Goal: Task Accomplishment & Management: Manage account settings

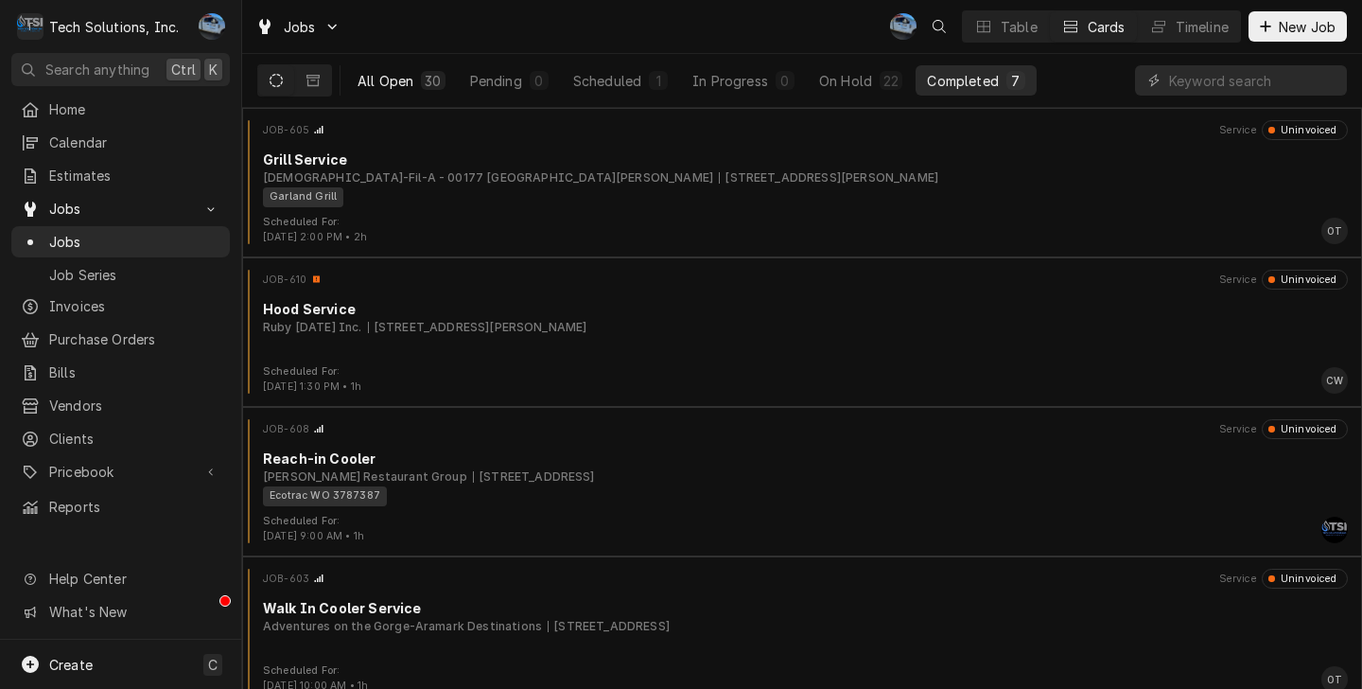
click at [438, 77] on div "30" at bounding box center [433, 81] width 16 height 20
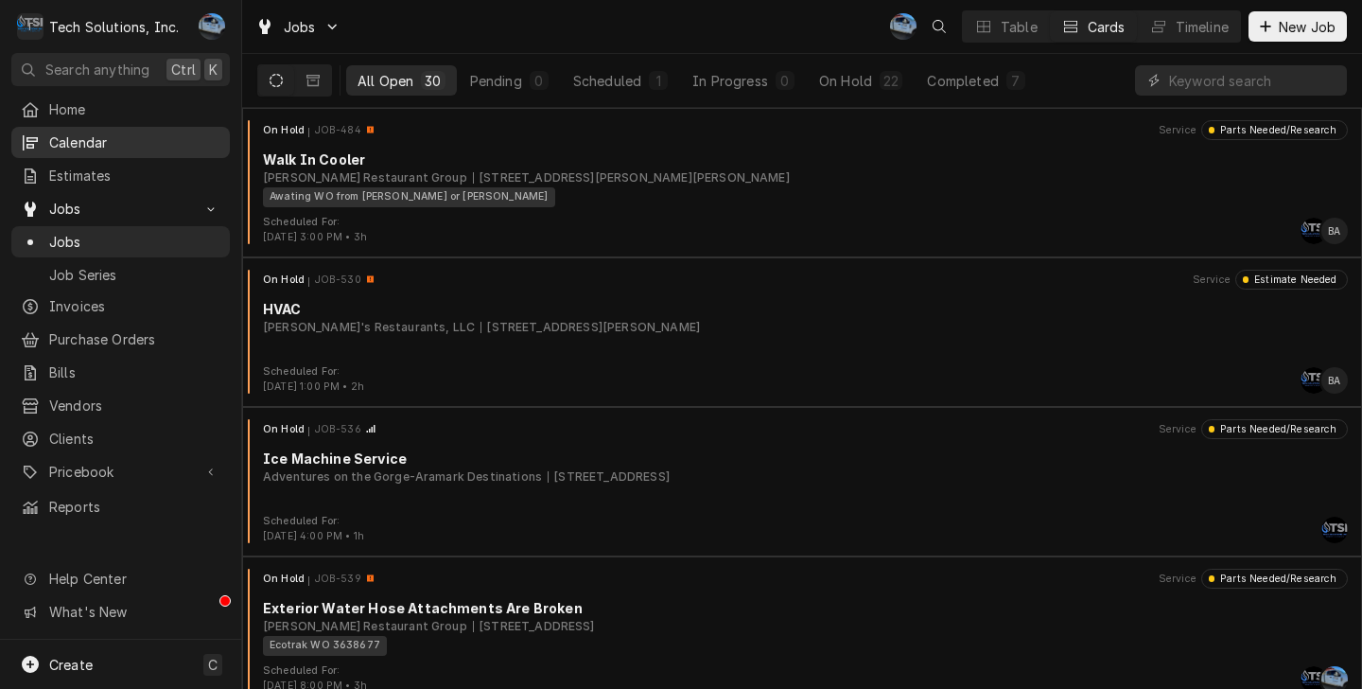
click at [83, 118] on link "Home" at bounding box center [120, 109] width 219 height 31
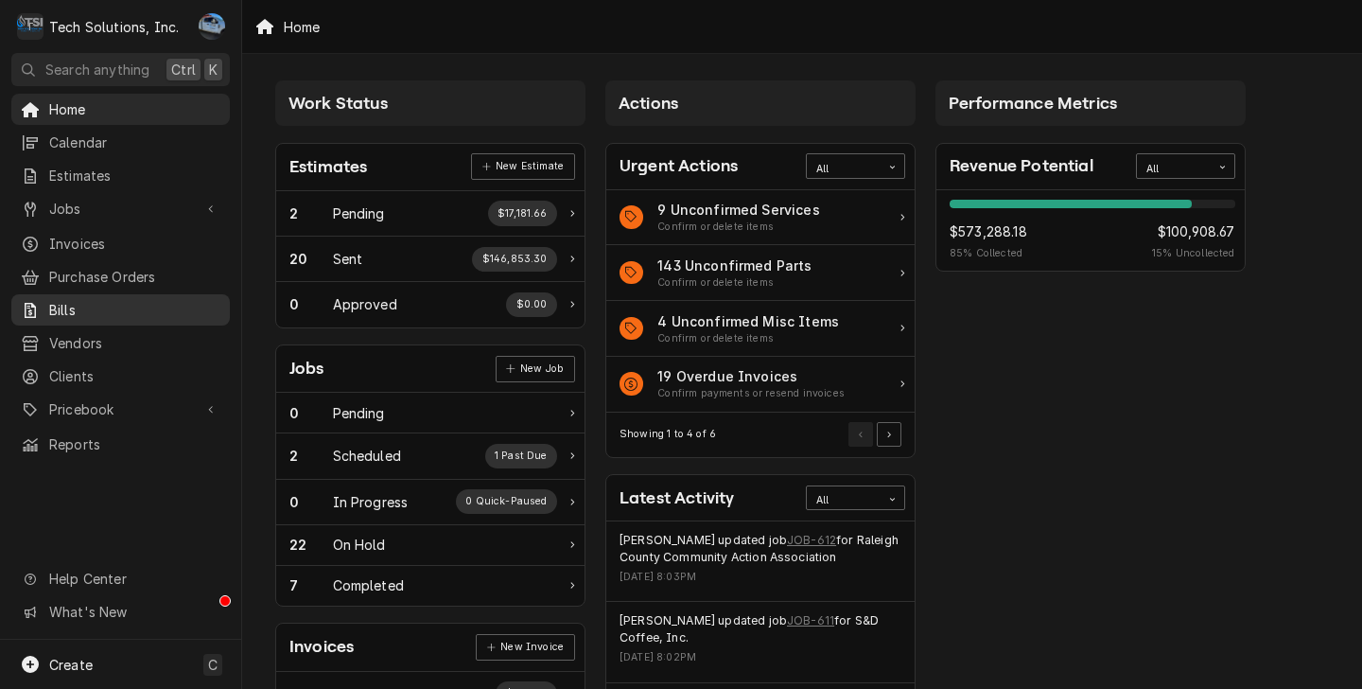
drag, startPoint x: 59, startPoint y: 303, endPoint x: 109, endPoint y: 300, distance: 50.2
click at [60, 303] on span "Bills" at bounding box center [134, 310] width 171 height 20
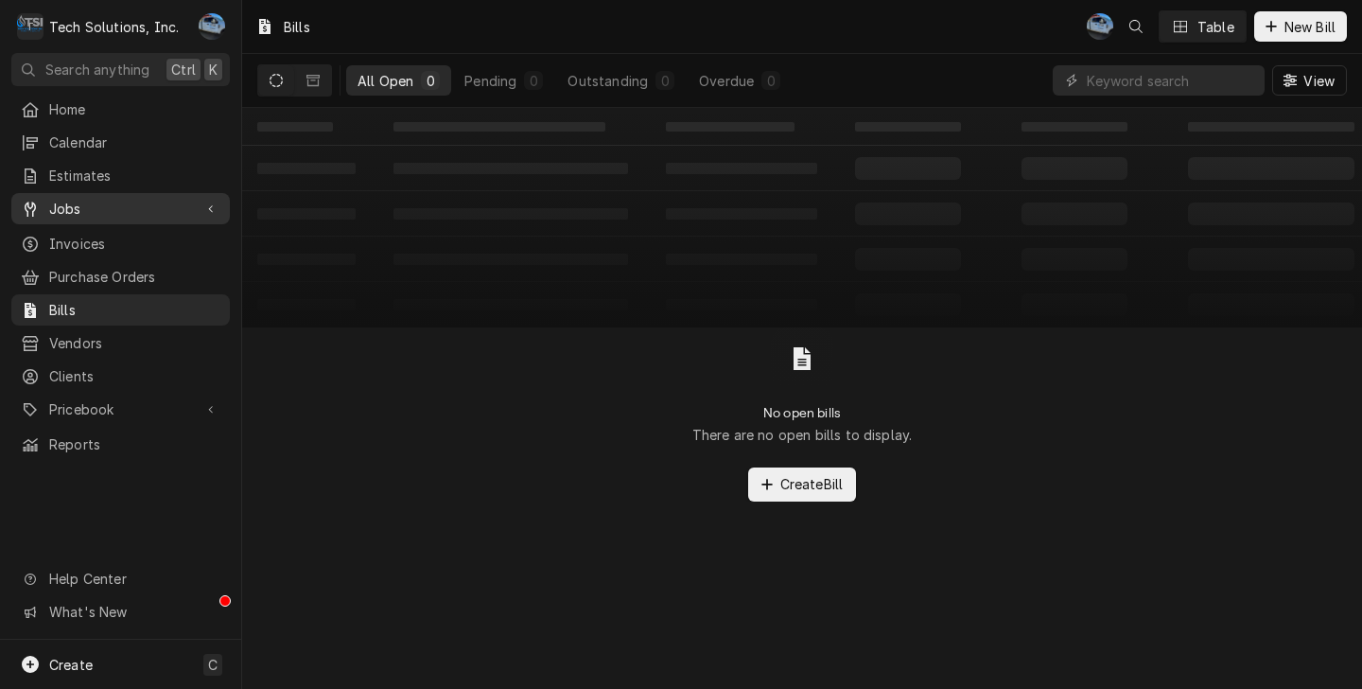
drag, startPoint x: 83, startPoint y: 189, endPoint x: 116, endPoint y: 200, distance: 34.7
click at [84, 193] on link "Jobs" at bounding box center [120, 208] width 219 height 31
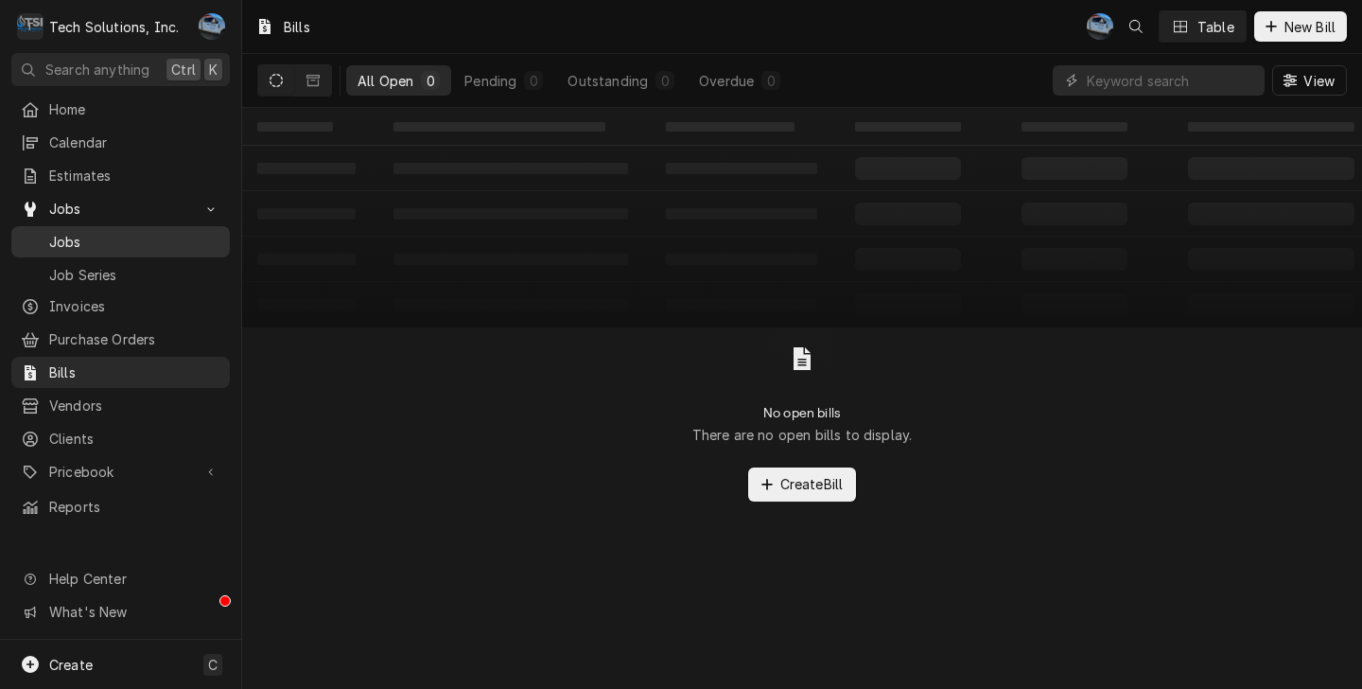
click at [91, 232] on span "Jobs" at bounding box center [134, 242] width 171 height 20
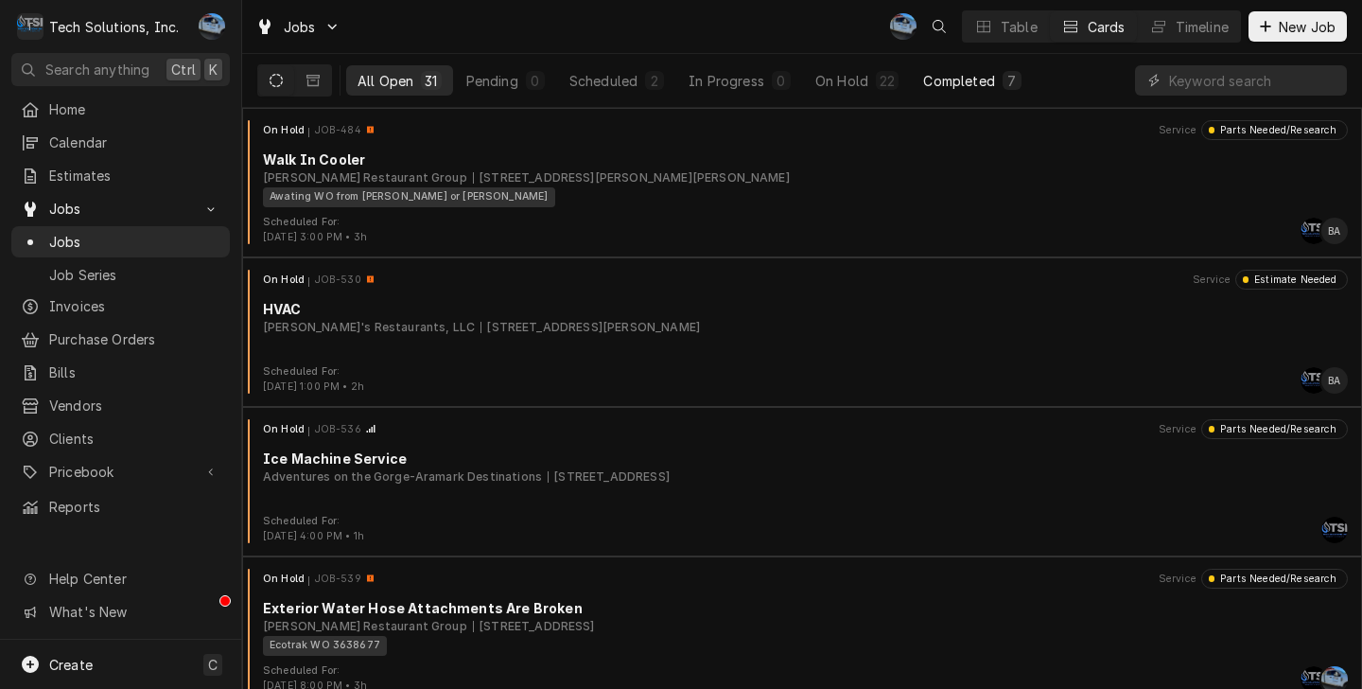
click at [988, 82] on div "Completed" at bounding box center [958, 81] width 71 height 20
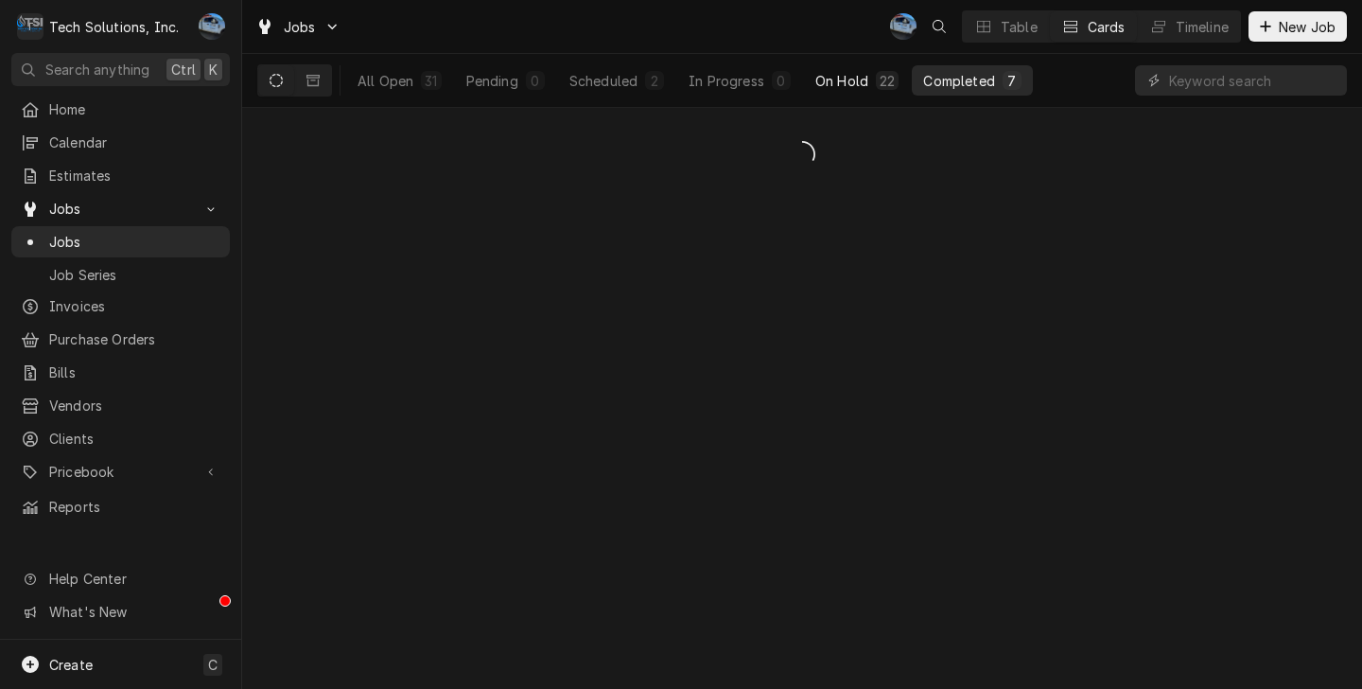
click at [852, 79] on div "On Hold" at bounding box center [841, 81] width 53 height 20
drag, startPoint x: 745, startPoint y: 66, endPoint x: 763, endPoint y: 68, distance: 18.1
click at [745, 67] on button "In Progress 0" at bounding box center [739, 80] width 125 height 30
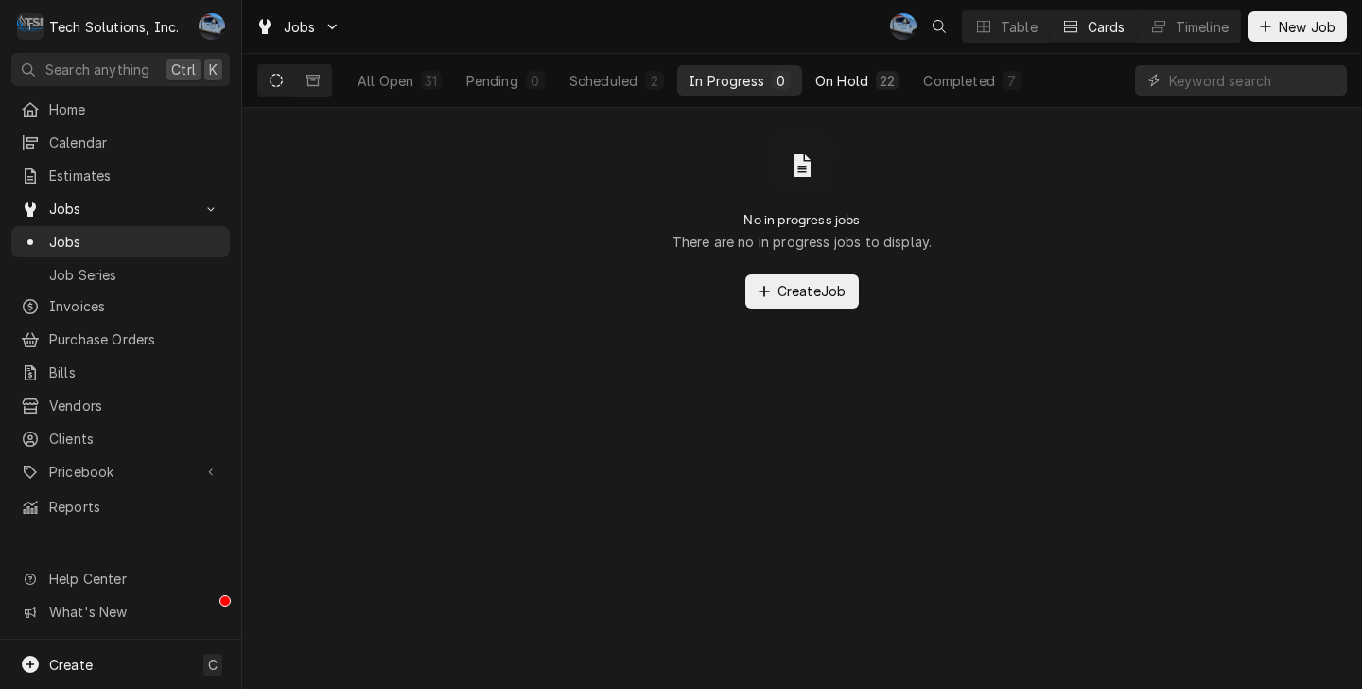
drag, startPoint x: 864, startPoint y: 72, endPoint x: 917, endPoint y: 73, distance: 53.0
click at [865, 72] on div "On Hold" at bounding box center [841, 81] width 53 height 20
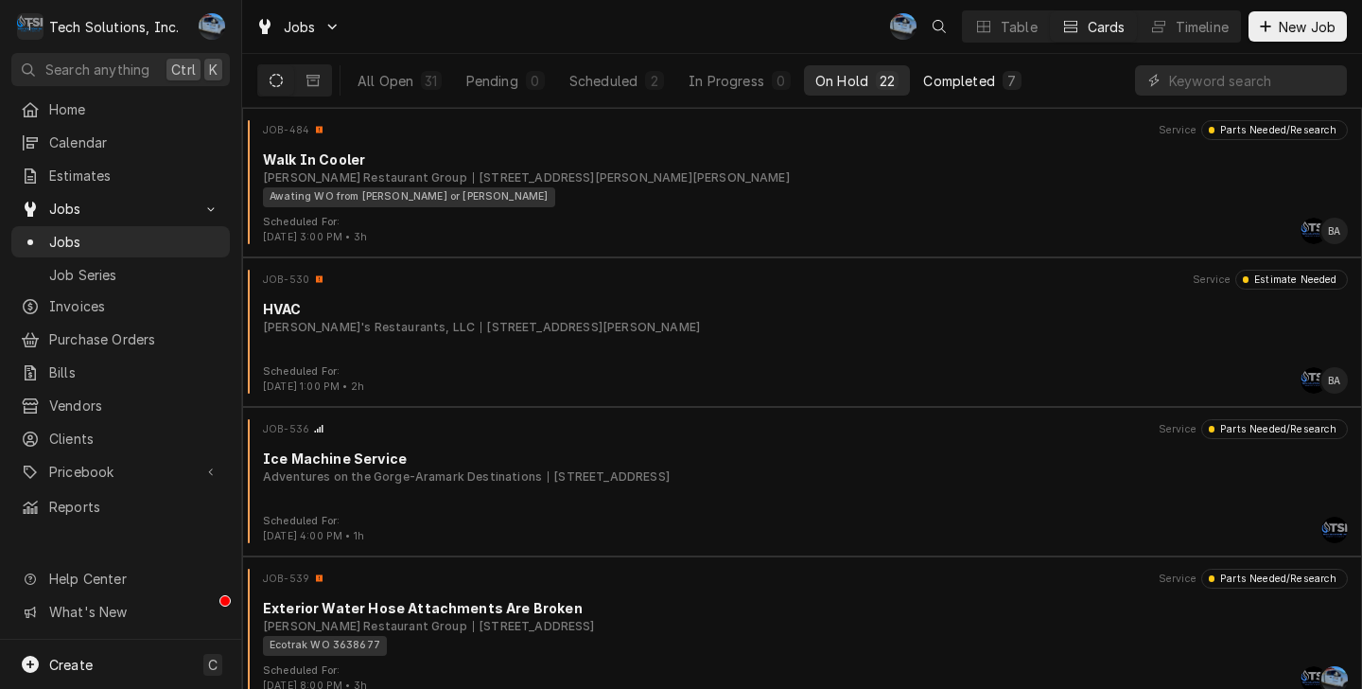
click at [945, 71] on div "Completed" at bounding box center [958, 81] width 71 height 20
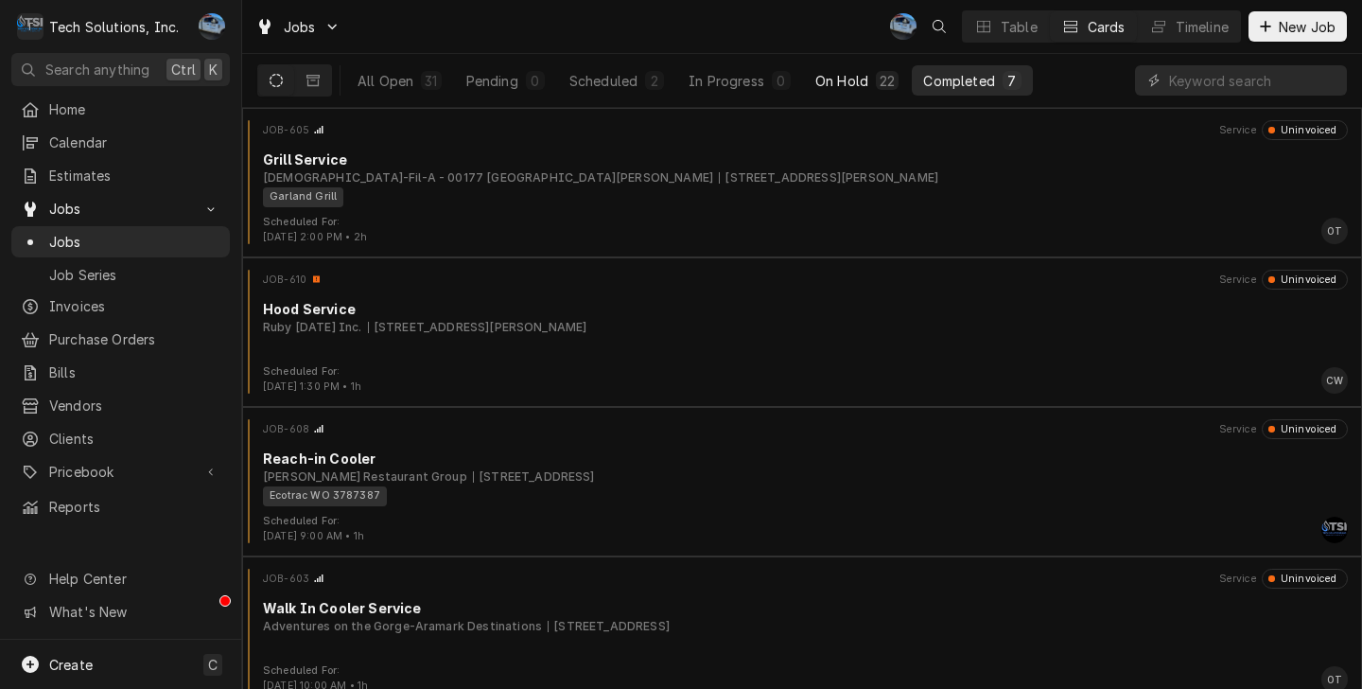
click at [830, 66] on button "On Hold 22" at bounding box center [857, 80] width 106 height 30
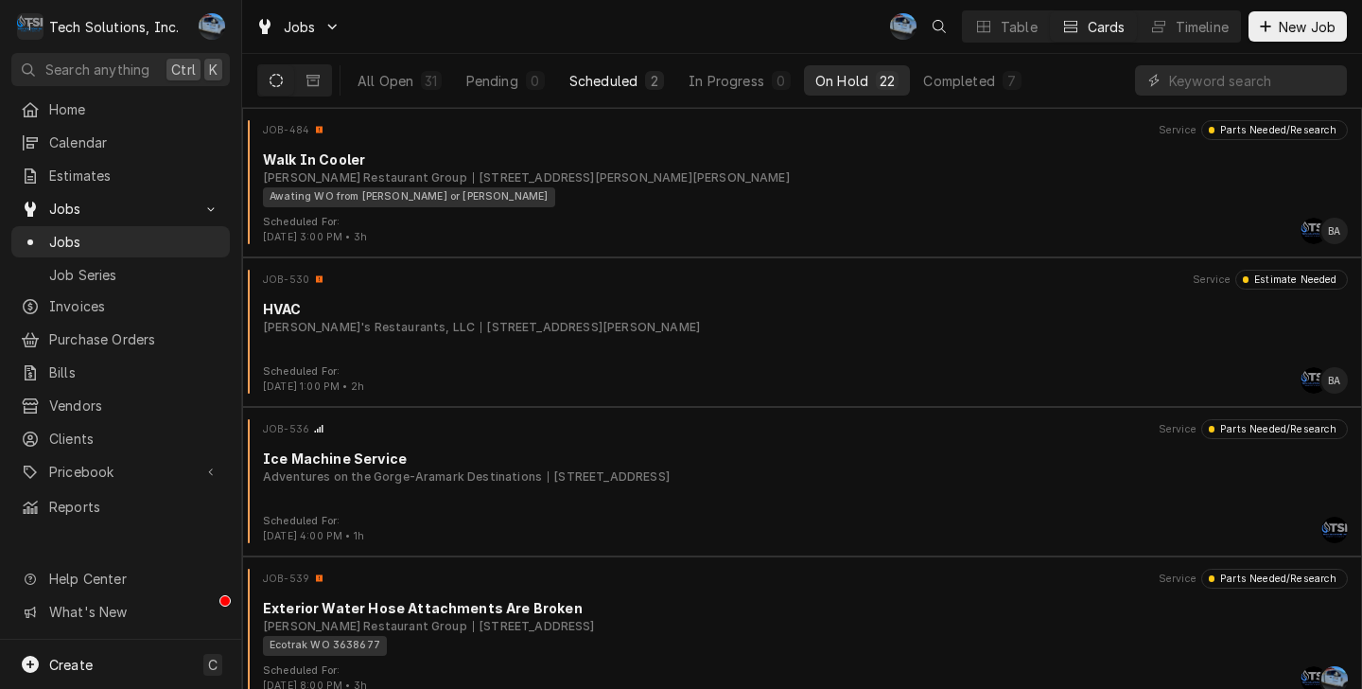
click at [607, 76] on div "Scheduled" at bounding box center [603, 81] width 68 height 20
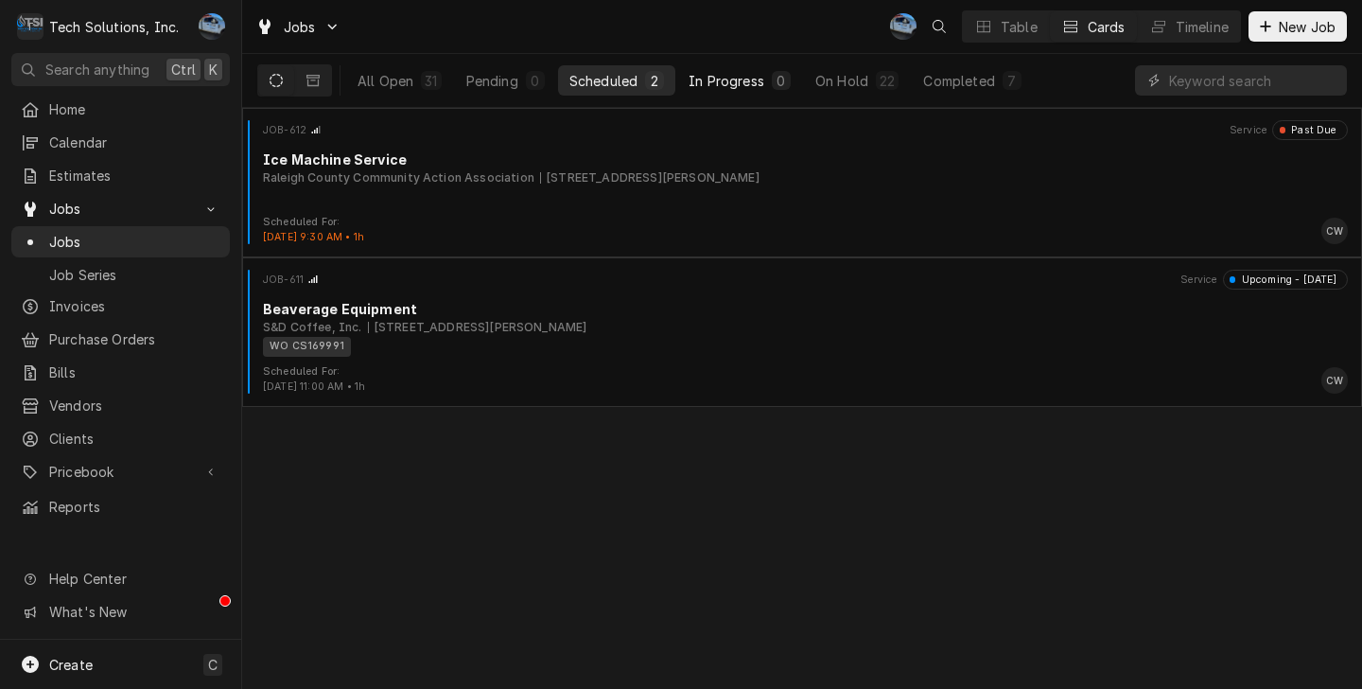
drag, startPoint x: 751, startPoint y: 74, endPoint x: 795, endPoint y: 76, distance: 43.6
click at [752, 75] on div "In Progress" at bounding box center [727, 81] width 76 height 20
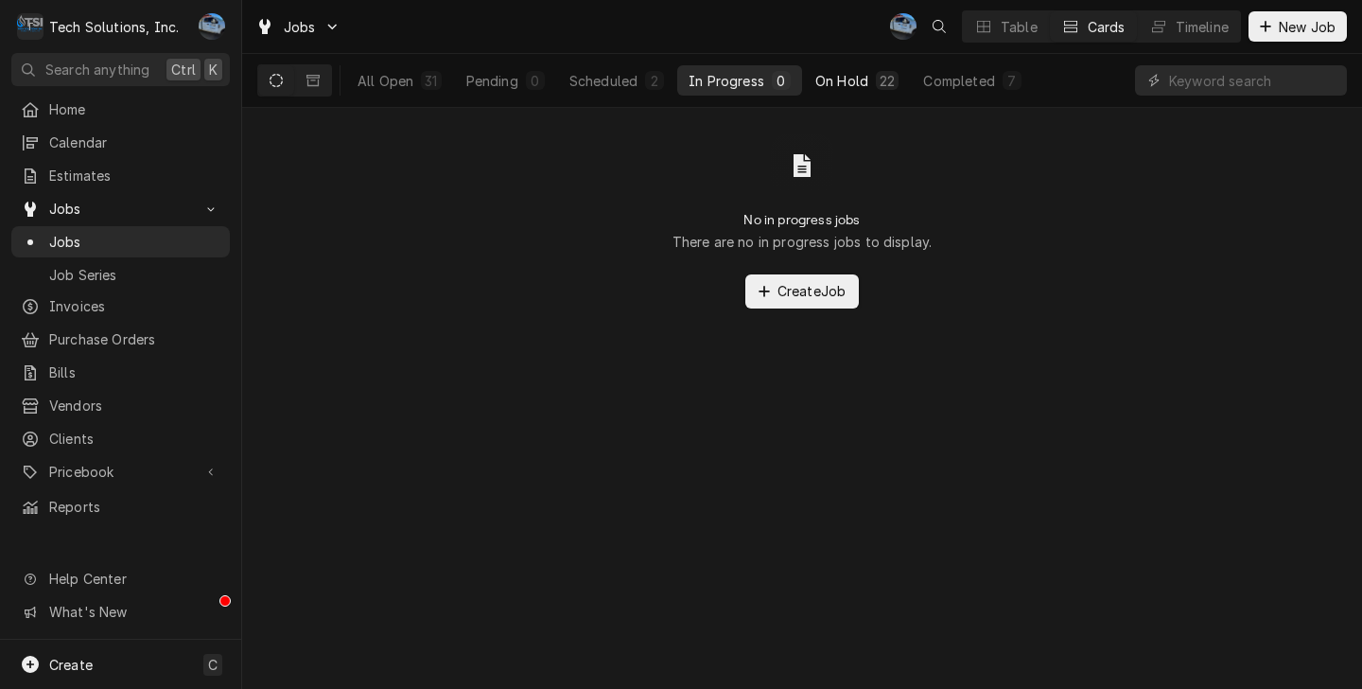
drag, startPoint x: 817, startPoint y: 76, endPoint x: 861, endPoint y: 79, distance: 43.6
click at [818, 76] on div "On Hold" at bounding box center [841, 81] width 53 height 20
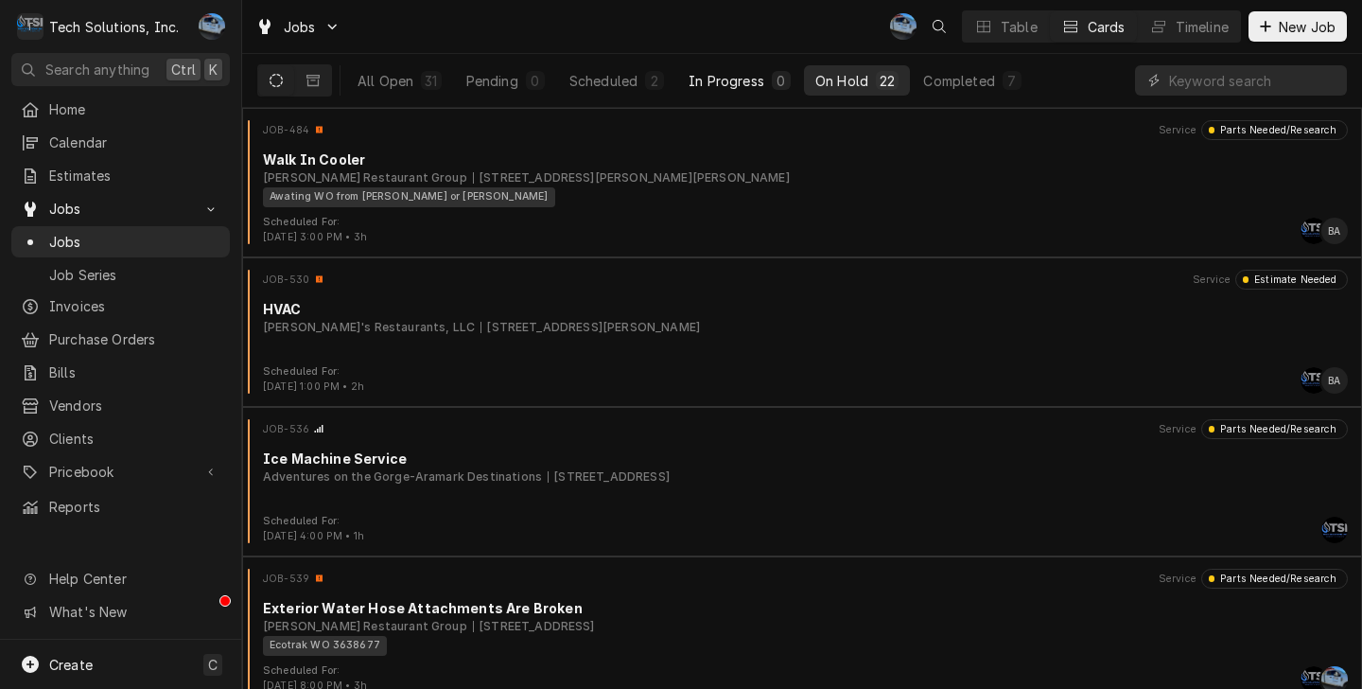
drag, startPoint x: 938, startPoint y: 79, endPoint x: 799, endPoint y: 74, distance: 139.1
click at [934, 79] on div "Completed" at bounding box center [958, 81] width 71 height 20
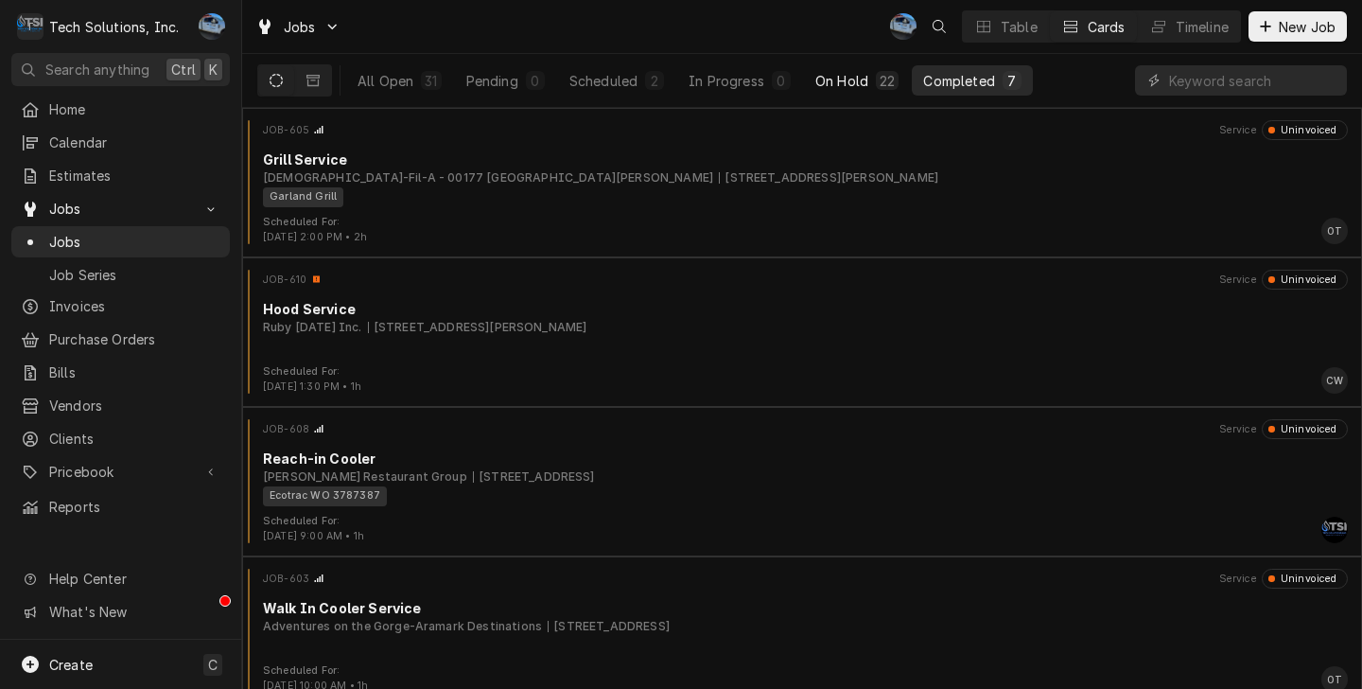
click at [824, 74] on div "On Hold" at bounding box center [841, 81] width 53 height 20
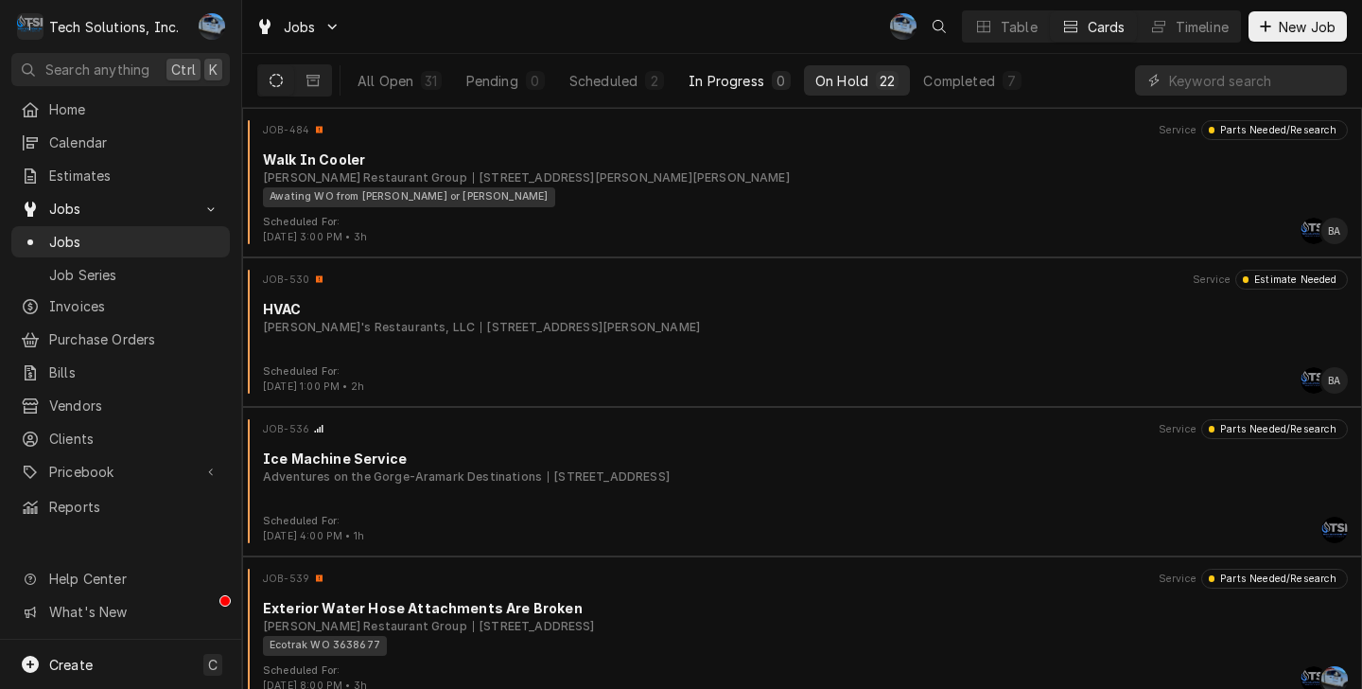
click at [762, 75] on div "In Progress" at bounding box center [727, 81] width 76 height 20
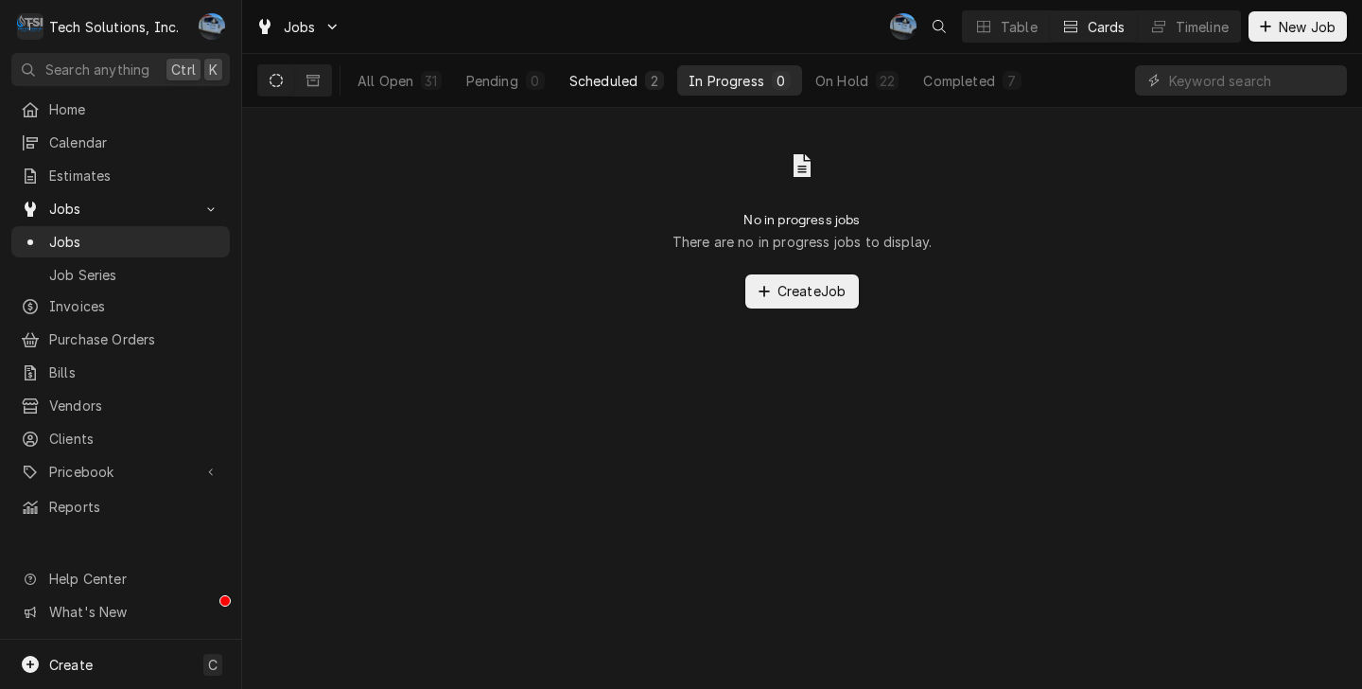
click at [612, 65] on button "Scheduled 2" at bounding box center [616, 80] width 117 height 30
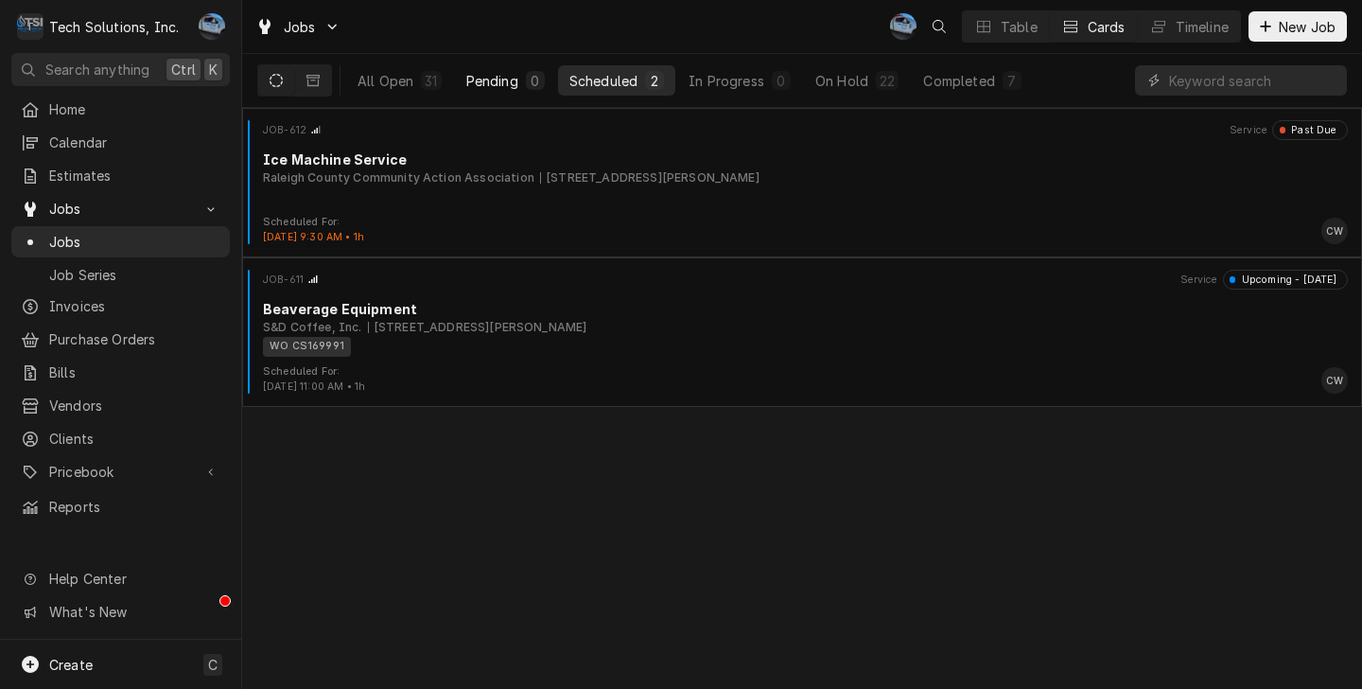
click at [485, 93] on button "Pending 0" at bounding box center [505, 80] width 101 height 30
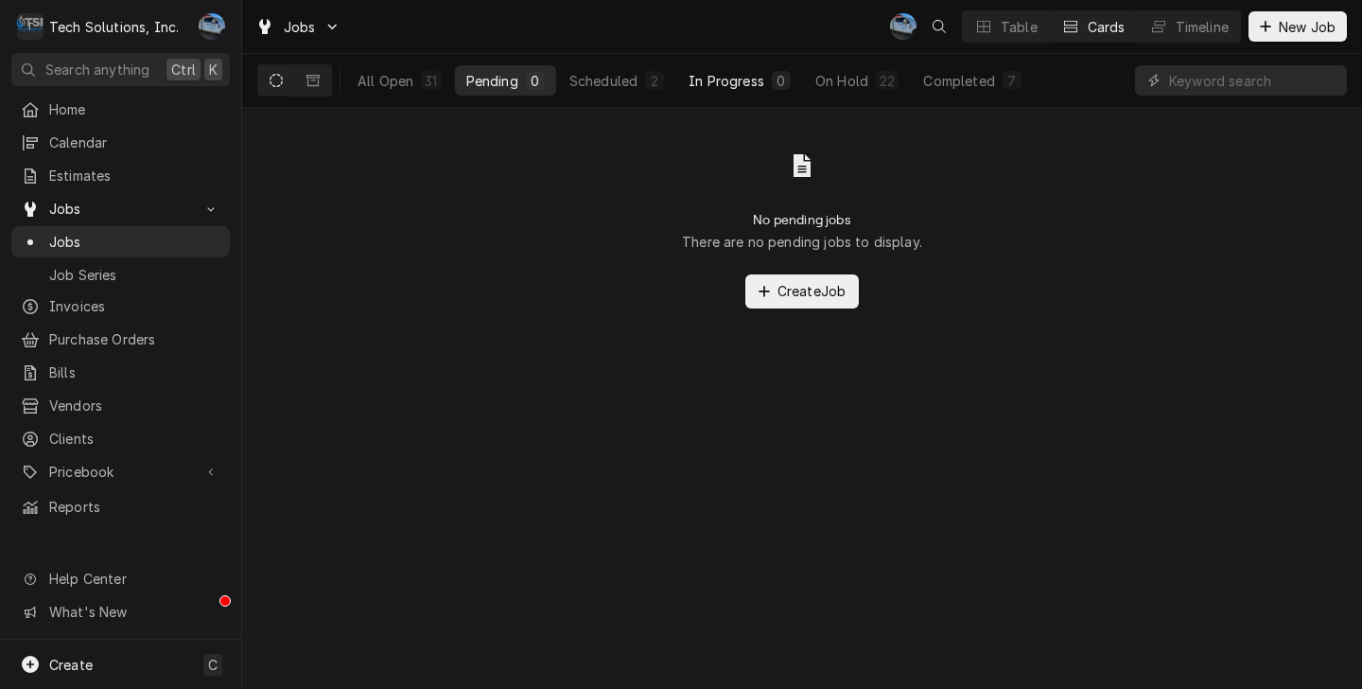
click at [701, 84] on div "In Progress" at bounding box center [727, 81] width 76 height 20
click at [621, 75] on div "Scheduled" at bounding box center [603, 81] width 68 height 20
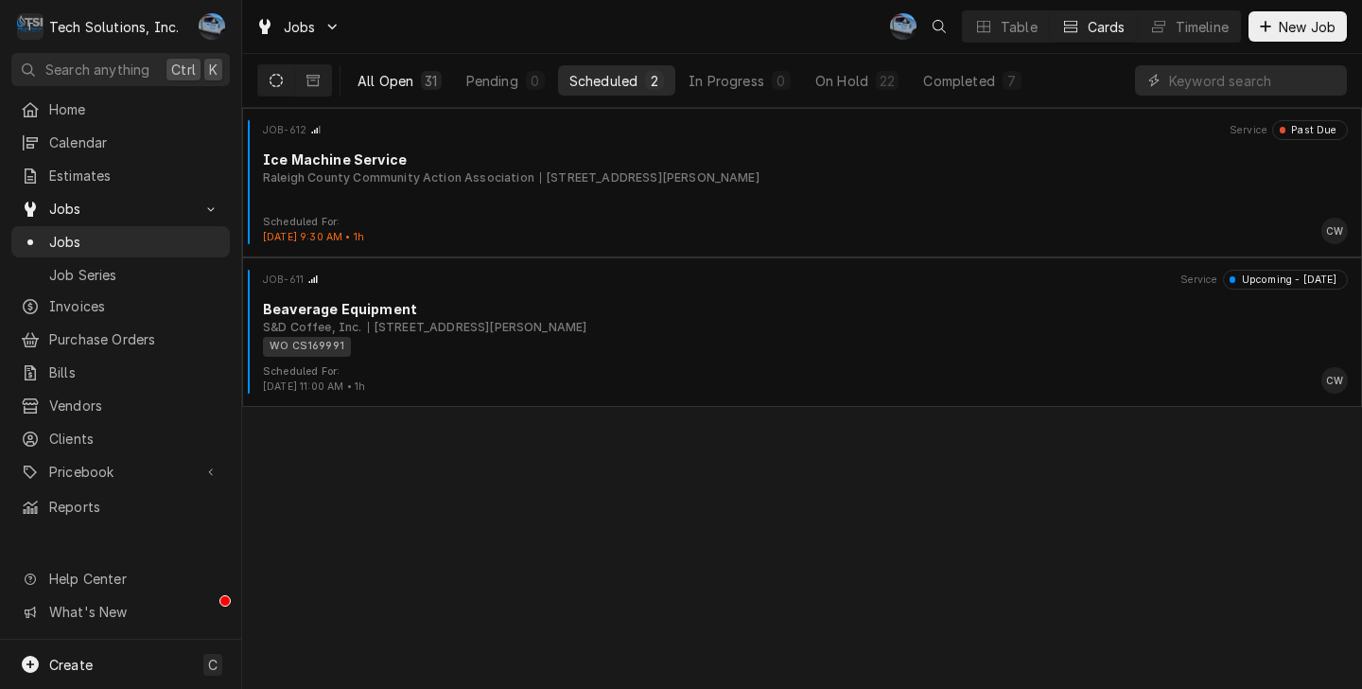
drag, startPoint x: 379, startPoint y: 82, endPoint x: 433, endPoint y: 91, distance: 54.6
click at [381, 82] on div "All Open" at bounding box center [386, 81] width 56 height 20
